Goal: Find specific page/section

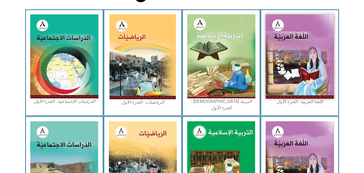
scroll to position [172, 0]
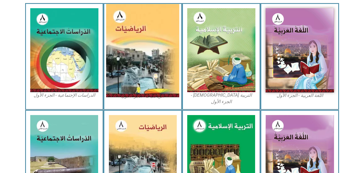
click at [135, 43] on img at bounding box center [142, 50] width 73 height 93
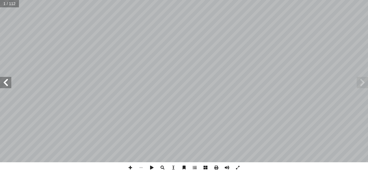
drag, startPoint x: 5, startPoint y: 87, endPoint x: 6, endPoint y: 80, distance: 7.1
click at [8, 78] on span at bounding box center [5, 82] width 11 height 11
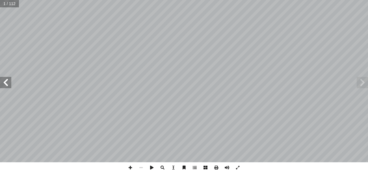
click at [8, 78] on span at bounding box center [5, 82] width 11 height 11
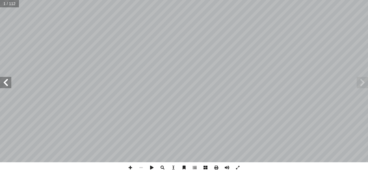
click at [8, 78] on span at bounding box center [5, 82] width 11 height 11
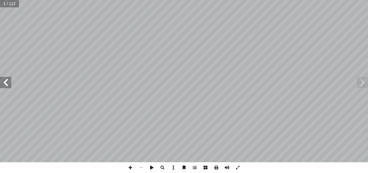
click at [8, 78] on span at bounding box center [5, 82] width 11 height 11
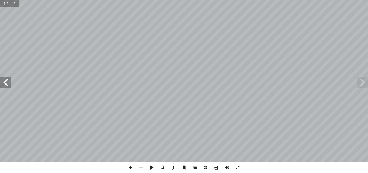
click at [8, 78] on span at bounding box center [5, 82] width 11 height 11
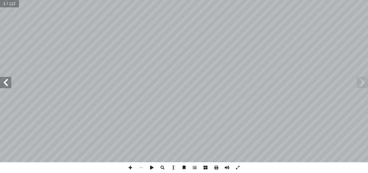
click at [8, 78] on span at bounding box center [5, 82] width 11 height 11
click at [134, 167] on span at bounding box center [130, 167] width 11 height 11
click at [130, 169] on span at bounding box center [130, 167] width 11 height 11
